Goal: Information Seeking & Learning: Learn about a topic

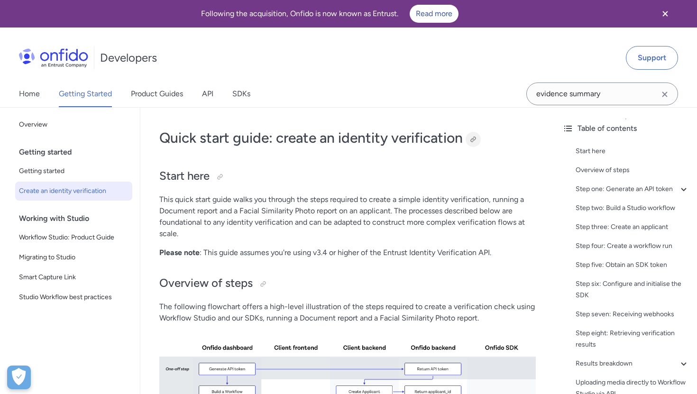
click at [477, 138] on div at bounding box center [473, 140] width 8 height 8
click at [72, 235] on span "Workflow Studio: Product Guide" at bounding box center [73, 237] width 109 height 11
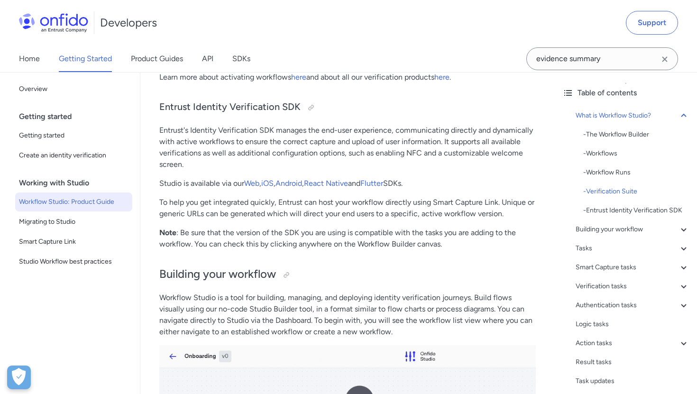
scroll to position [1065, 0]
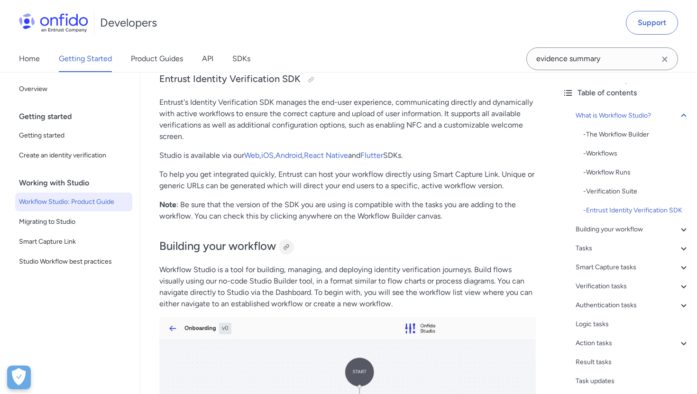
click at [286, 251] on div at bounding box center [286, 247] width 8 height 8
click at [65, 245] on span "Smart Capture Link" at bounding box center [73, 241] width 109 height 11
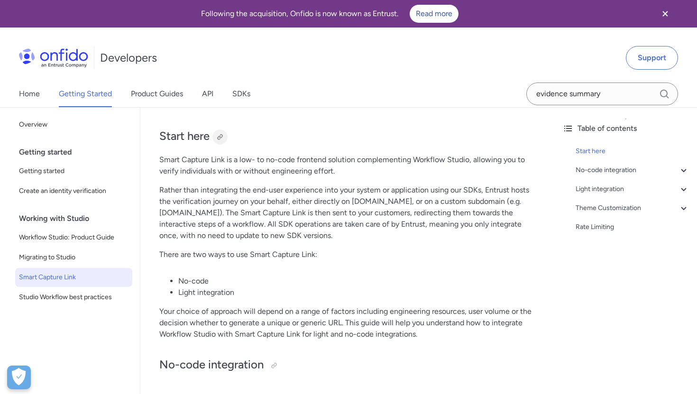
click at [225, 137] on div at bounding box center [219, 136] width 15 height 15
click at [54, 293] on span "Studio Workflow best practices" at bounding box center [73, 296] width 109 height 11
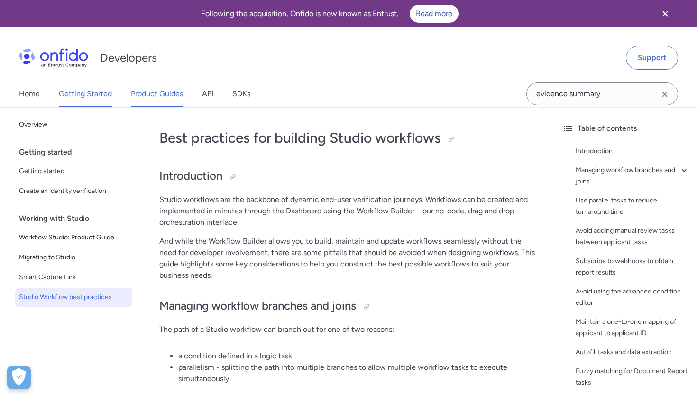
click at [139, 93] on link "Product Guides" at bounding box center [157, 94] width 52 height 27
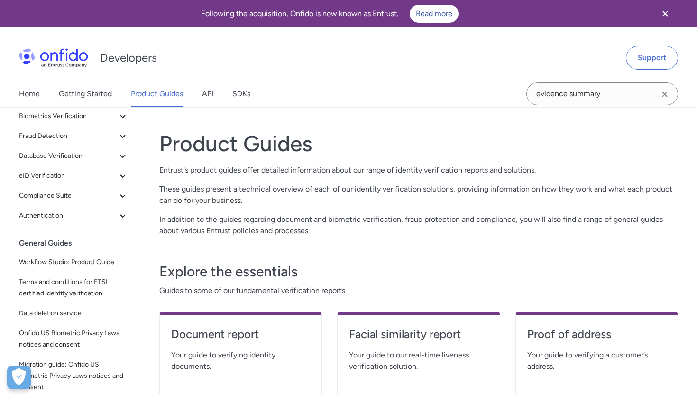
scroll to position [109, 0]
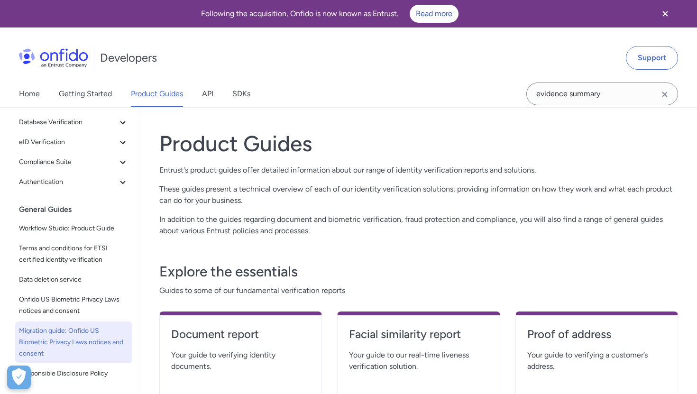
click at [66, 345] on span "Migration guide: Onfido US Biometric Privacy Laws notices and consent" at bounding box center [73, 342] width 109 height 34
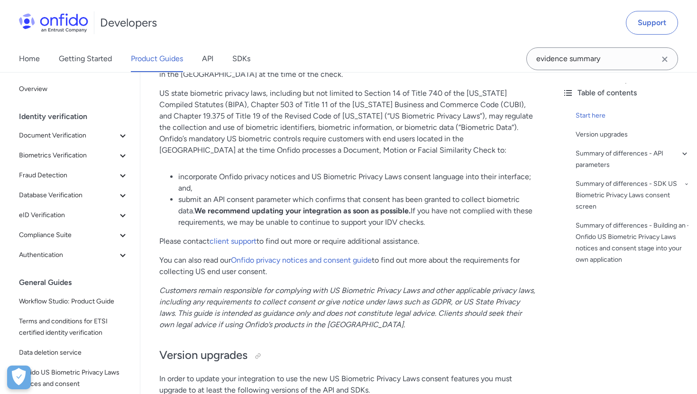
scroll to position [180, 0]
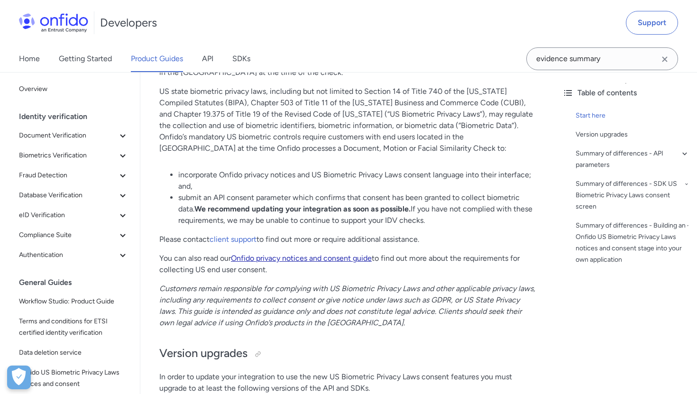
click at [302, 260] on link "Onfido privacy notices and consent guide" at bounding box center [301, 258] width 141 height 9
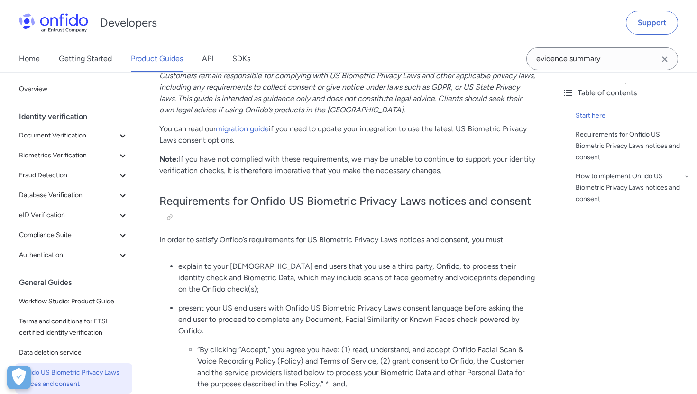
scroll to position [367, 0]
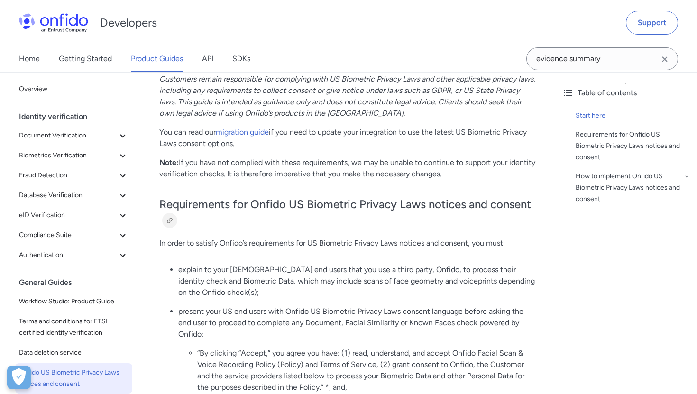
click at [171, 219] on div at bounding box center [170, 221] width 8 height 8
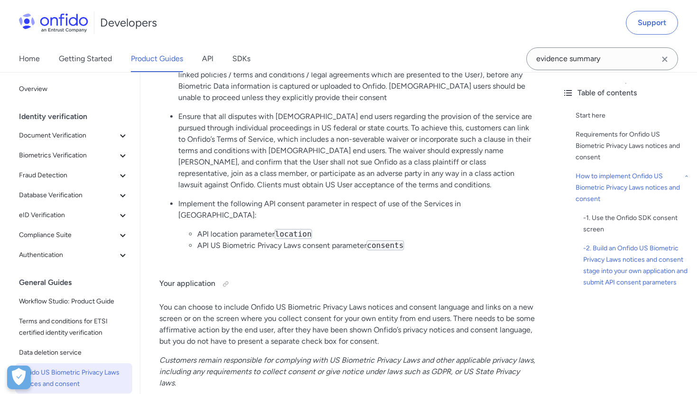
scroll to position [1793, 0]
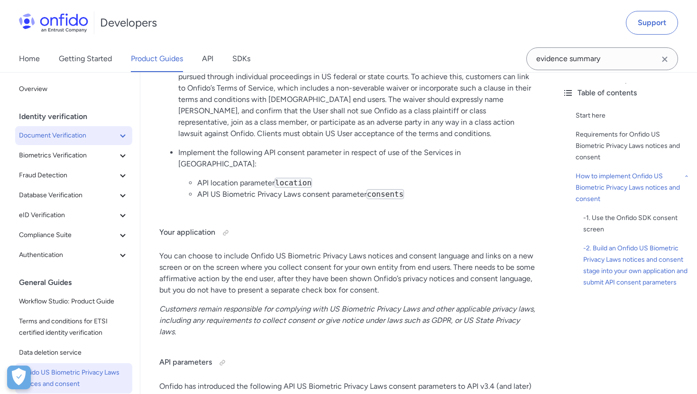
click at [69, 145] on div "Identity verification Document Verification Document report NFC for Document re…" at bounding box center [77, 190] width 117 height 166
click at [70, 138] on span "Document Verification" at bounding box center [68, 135] width 98 height 11
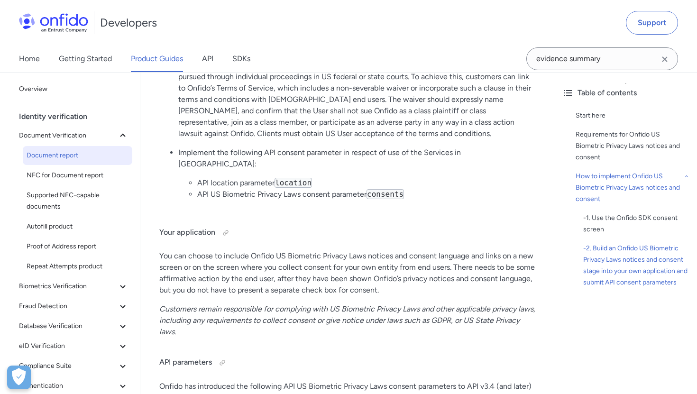
click at [62, 157] on span "Document report" at bounding box center [78, 155] width 102 height 11
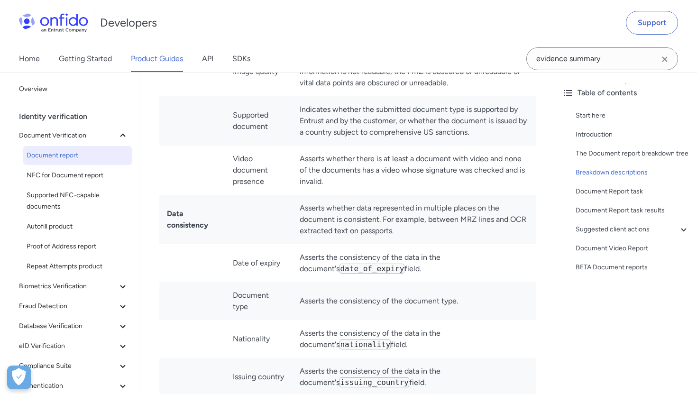
scroll to position [3298, 0]
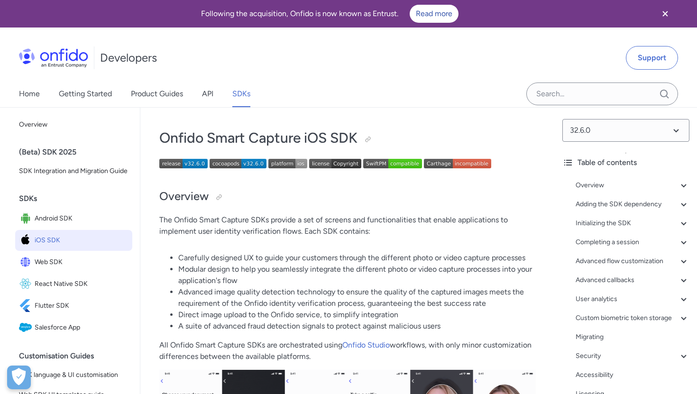
scroll to position [88, 0]
